Goal: Find specific page/section: Find specific page/section

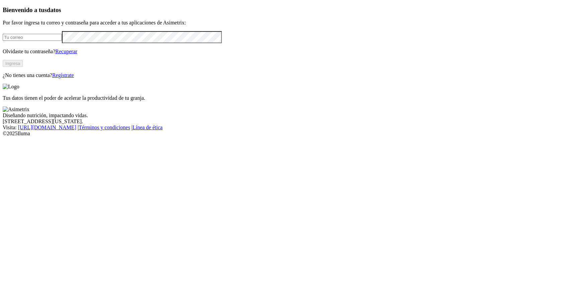
type input "[PERSON_NAME][EMAIL_ADDRESS][PERSON_NAME][DOMAIN_NAME]"
click at [23, 67] on button "Ingresa" at bounding box center [13, 63] width 20 height 7
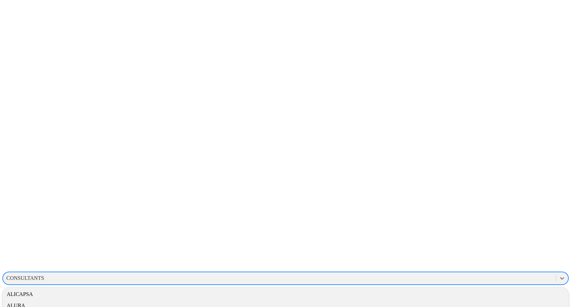
click at [44, 275] on div "CONSULTANTS" at bounding box center [25, 278] width 38 height 6
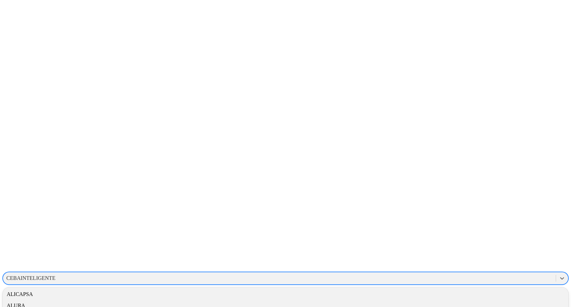
click at [55, 275] on div "CEBAINTELIGENTE" at bounding box center [30, 278] width 49 height 6
click at [487, 300] on div "ALURA" at bounding box center [285, 305] width 565 height 11
